Goal: Find specific page/section: Find specific page/section

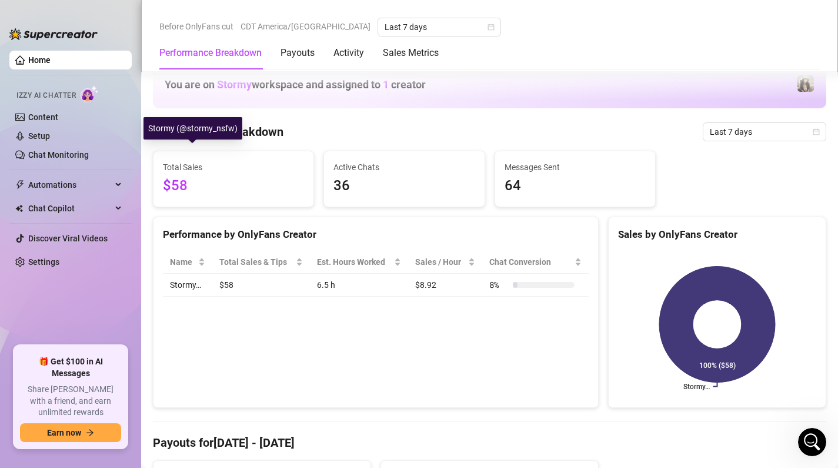
scroll to position [1104, 0]
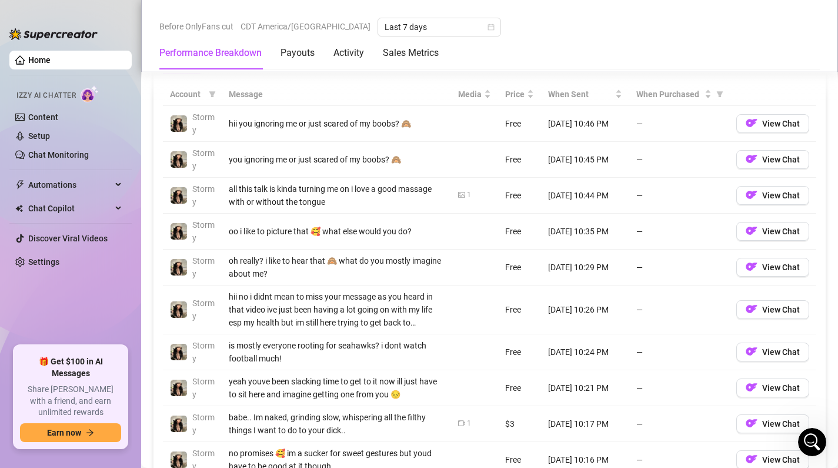
click at [51, 63] on link "Home" at bounding box center [39, 59] width 22 height 9
click at [49, 64] on link "Home" at bounding box center [39, 59] width 22 height 9
click at [55, 122] on link "Content" at bounding box center [43, 116] width 30 height 9
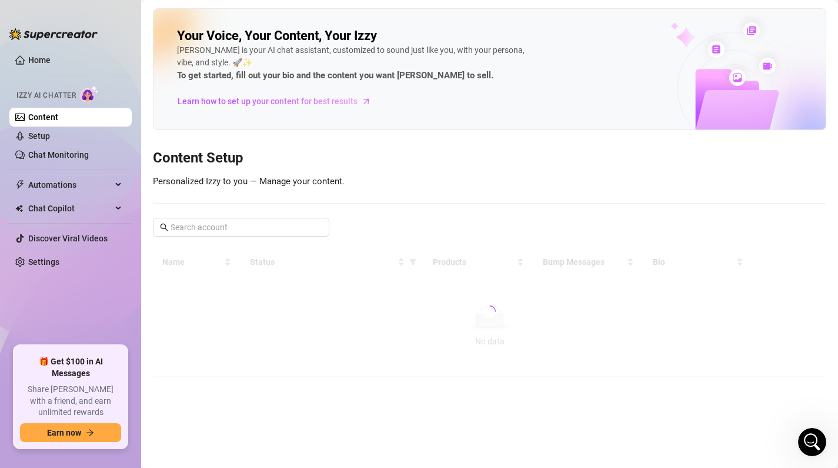
click at [50, 46] on ul "Home Izzy AI Chatter Content Setup Chat Monitoring Automations All Message Flow…" at bounding box center [70, 193] width 122 height 295
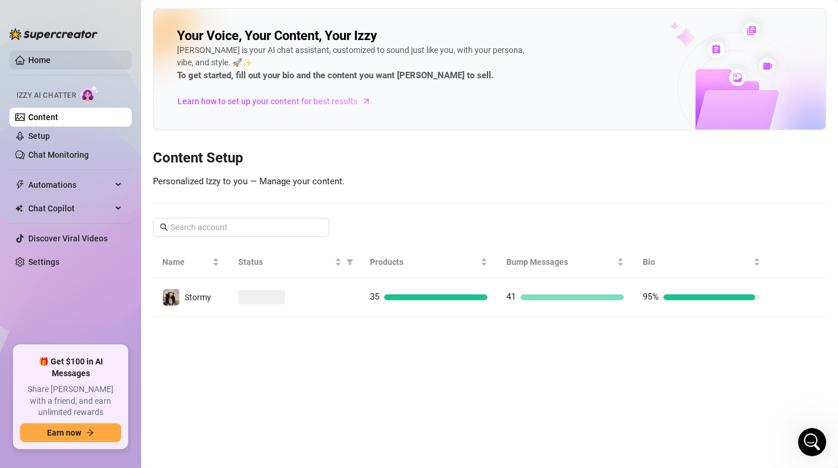
click at [46, 61] on link "Home" at bounding box center [39, 59] width 22 height 9
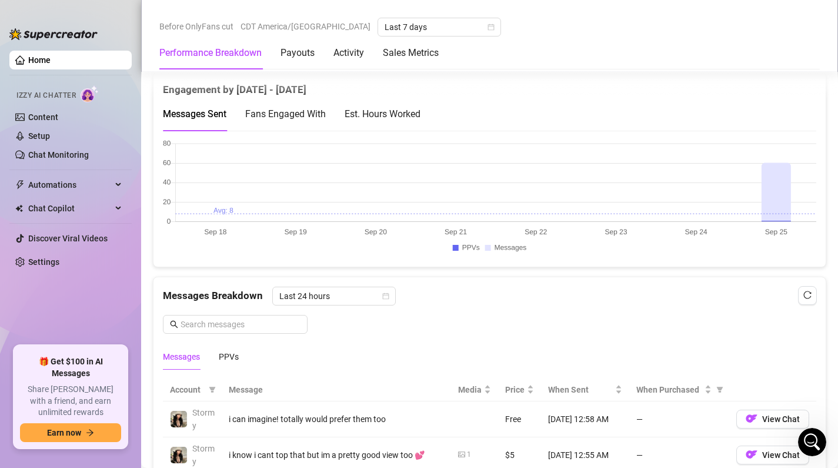
scroll to position [803, 0]
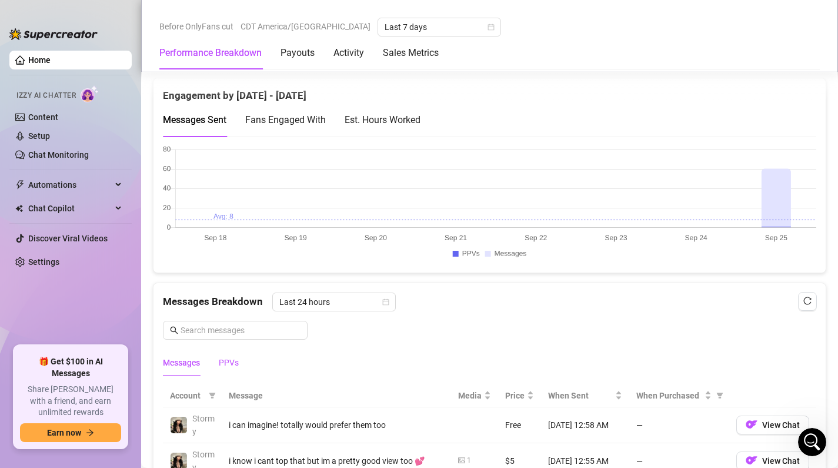
click at [229, 362] on div "PPVs" at bounding box center [229, 362] width 20 height 13
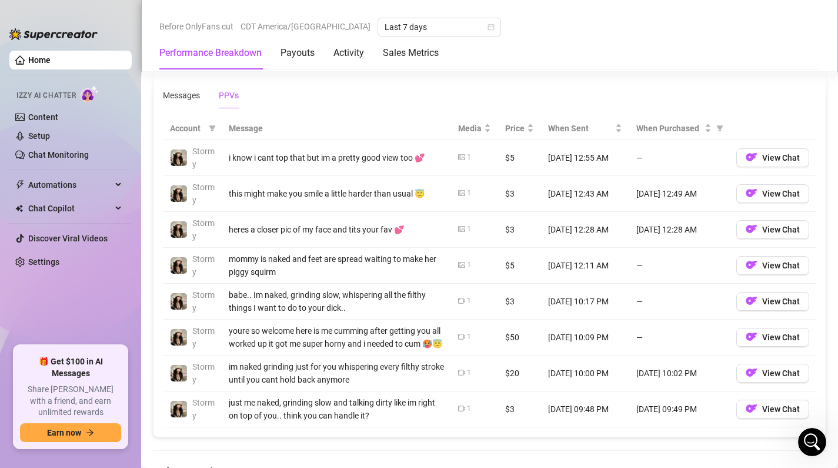
scroll to position [1055, 0]
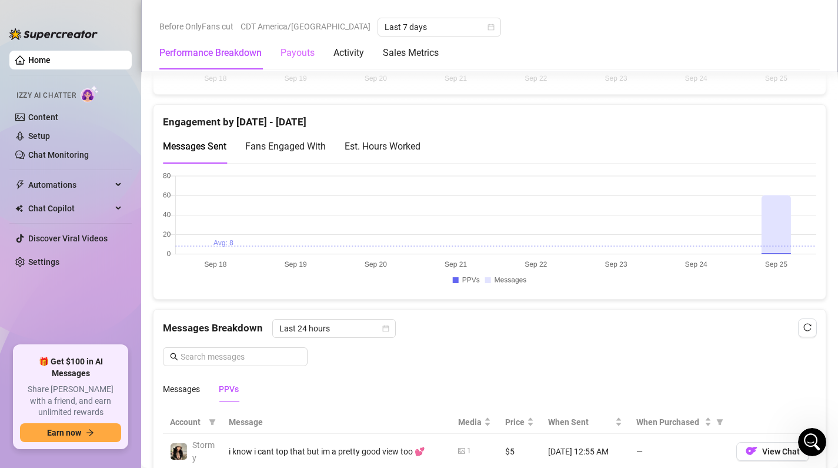
click at [290, 61] on div "Payouts" at bounding box center [298, 52] width 34 height 33
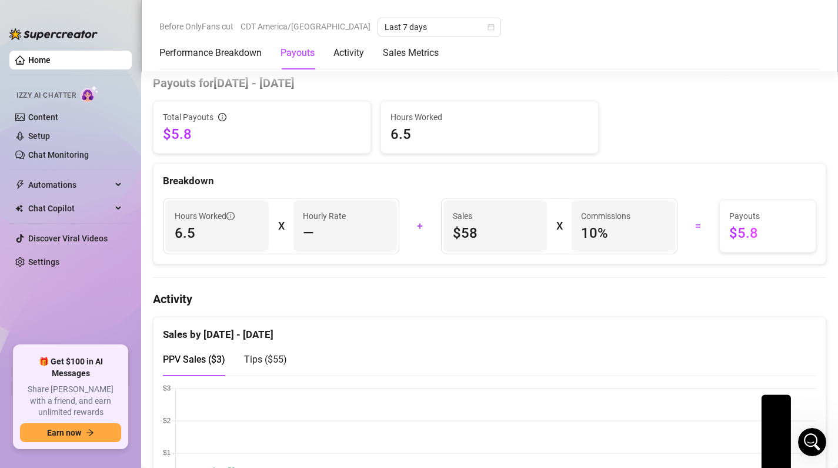
scroll to position [356, 0]
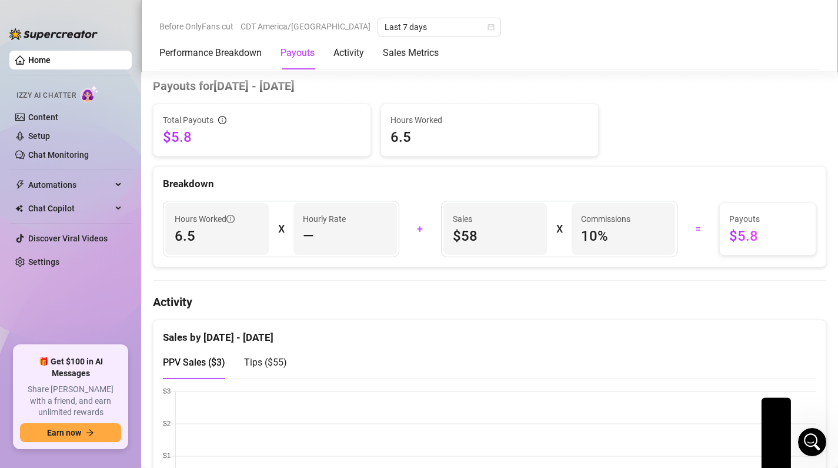
click at [306, 50] on div "Payouts" at bounding box center [298, 53] width 34 height 14
click at [341, 63] on div "Activity" at bounding box center [349, 52] width 31 height 33
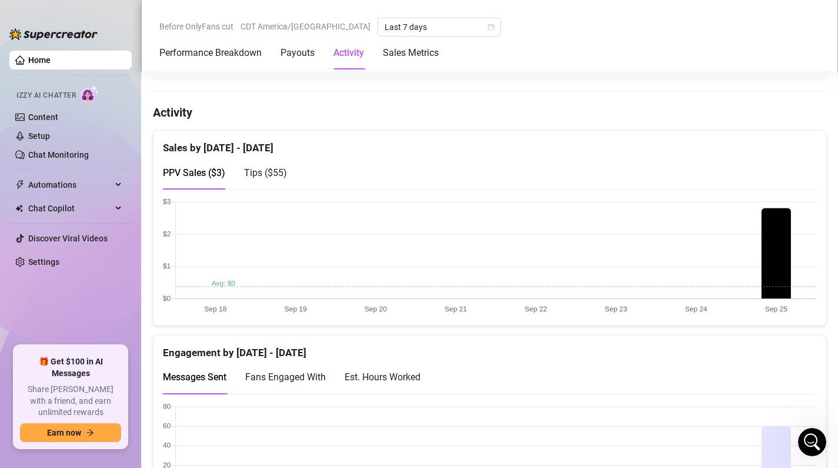
scroll to position [572, 0]
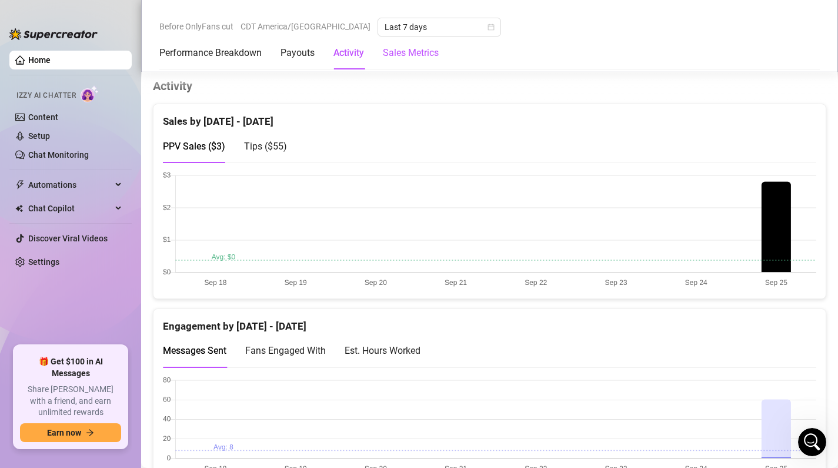
click at [409, 49] on Metrics "Sales Metrics" at bounding box center [411, 53] width 56 height 14
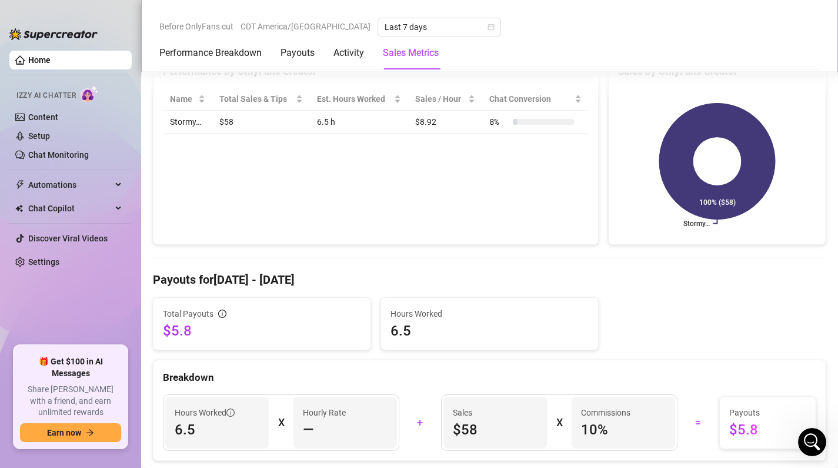
scroll to position [0, 0]
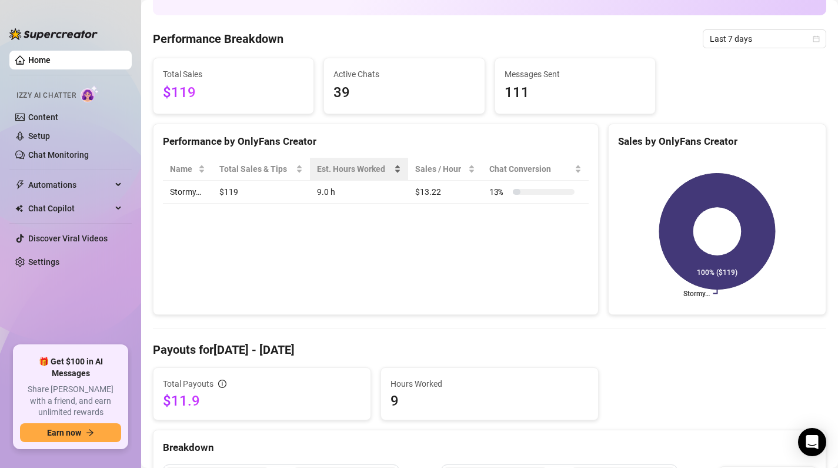
scroll to position [91, 0]
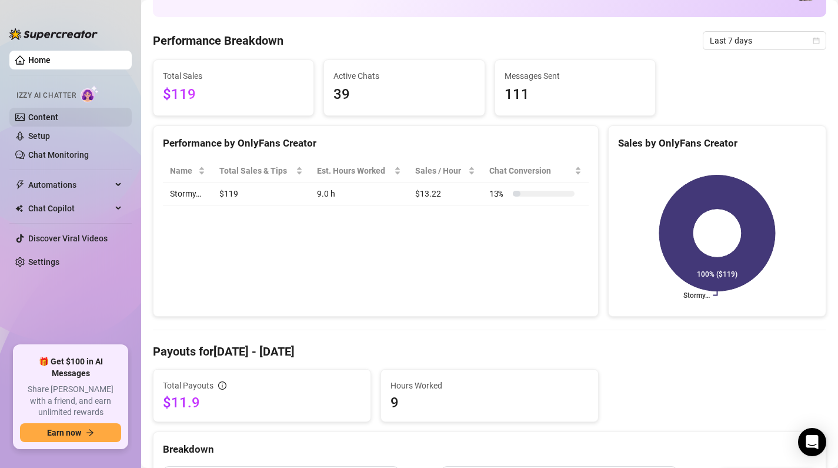
click at [54, 112] on link "Content" at bounding box center [43, 116] width 30 height 9
